Goal: Task Accomplishment & Management: Use online tool/utility

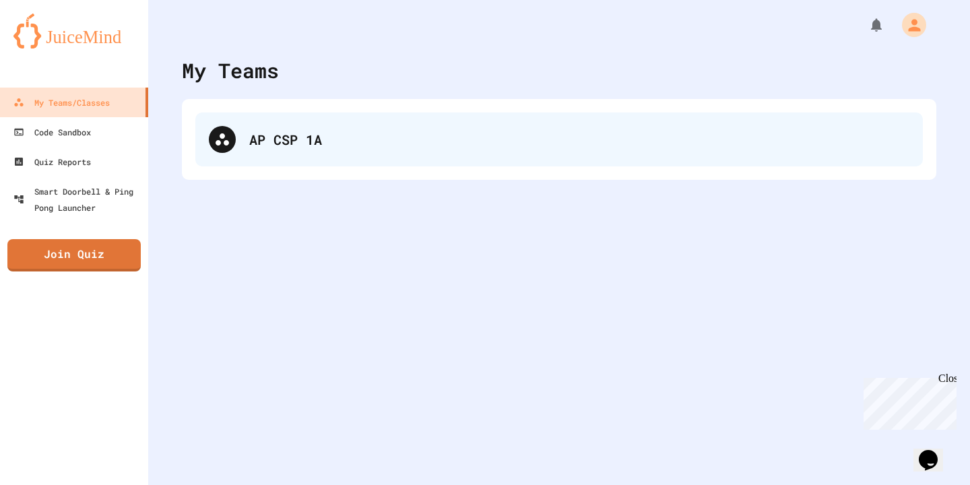
click at [337, 128] on div "AP CSP 1A" at bounding box center [558, 139] width 727 height 54
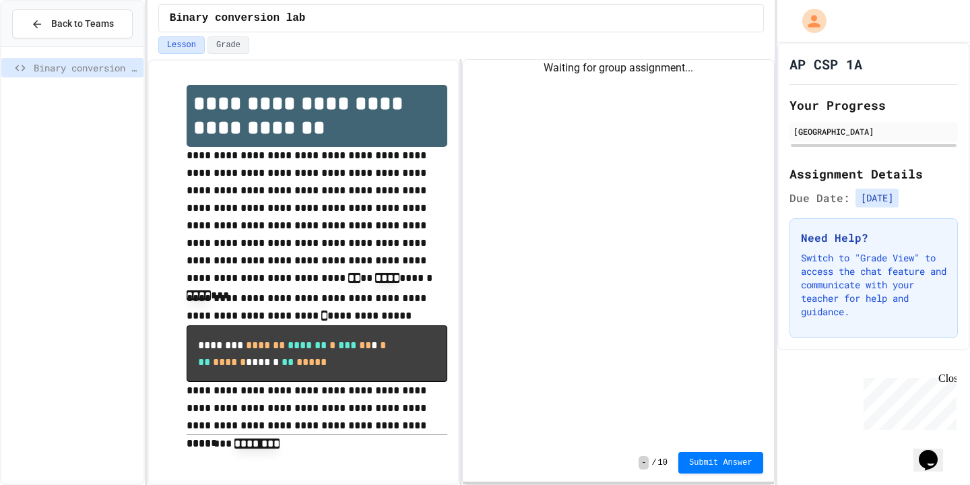
click at [548, 319] on div "Waiting for group assignment..." at bounding box center [618, 252] width 311 height 384
click at [542, 240] on div "Waiting for group assignment..." at bounding box center [618, 252] width 311 height 384
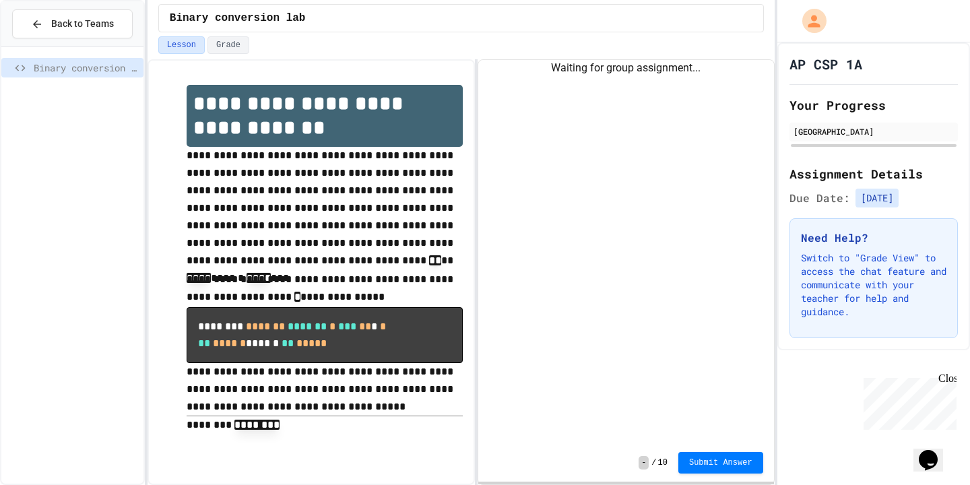
click at [471, 244] on div "**********" at bounding box center [461, 272] width 627 height 426
click at [231, 48] on button "Grade" at bounding box center [228, 45] width 42 height 18
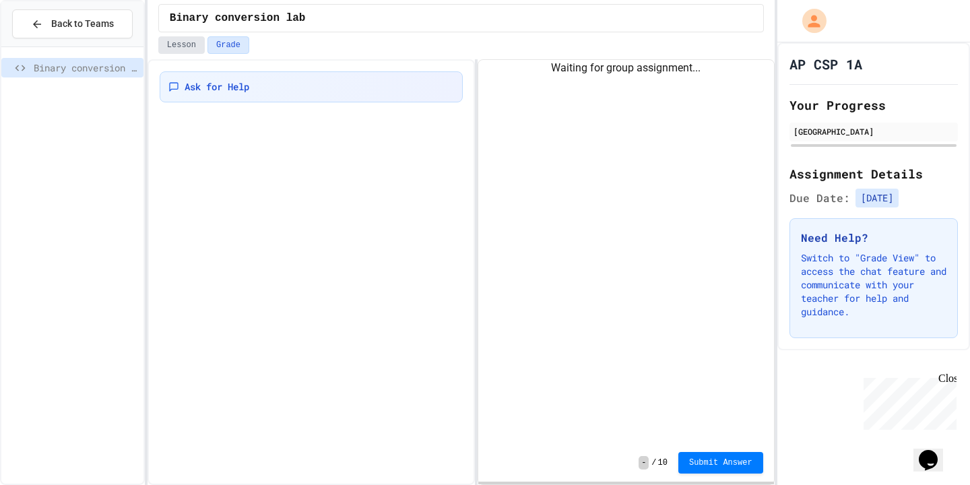
click at [190, 52] on button "Lesson" at bounding box center [181, 45] width 46 height 18
